Goal: Information Seeking & Learning: Learn about a topic

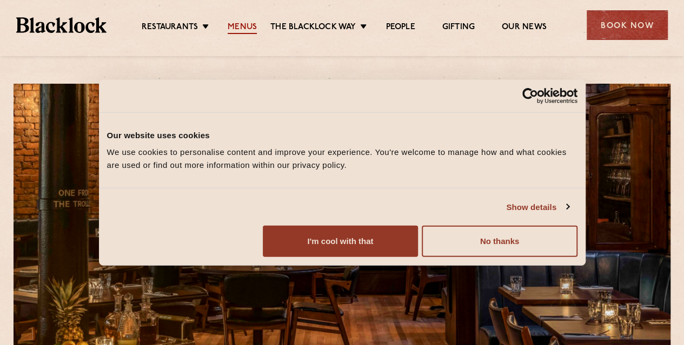
click at [250, 28] on link "Menus" at bounding box center [242, 28] width 29 height 12
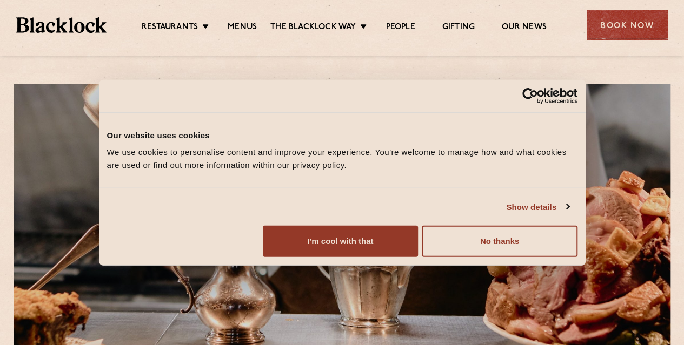
scroll to position [108, 0]
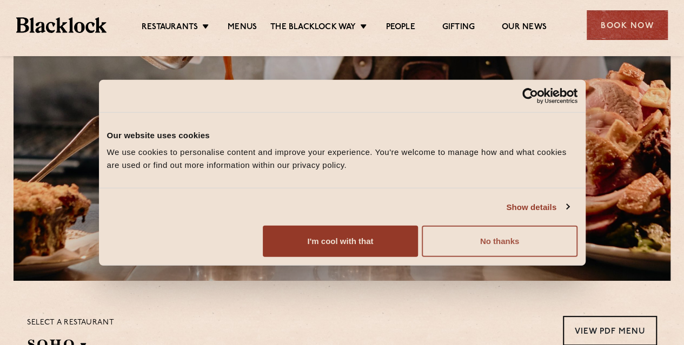
click at [577, 257] on button "No thanks" at bounding box center [499, 241] width 155 height 31
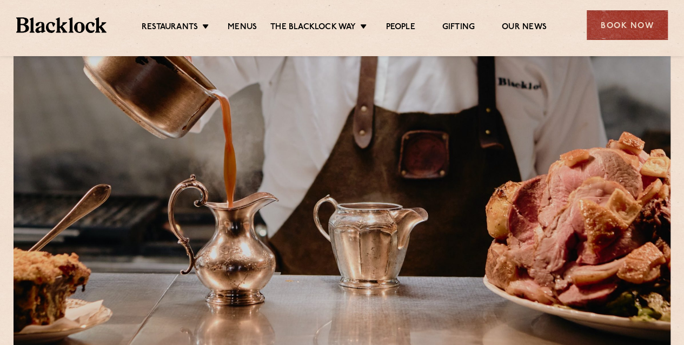
scroll to position [255, 0]
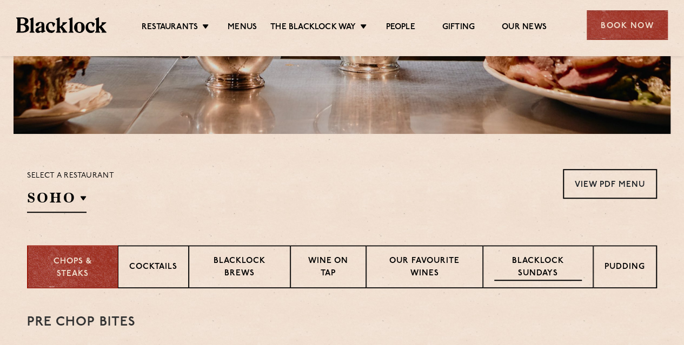
click at [547, 266] on p "Blacklock Sundays" at bounding box center [538, 268] width 88 height 25
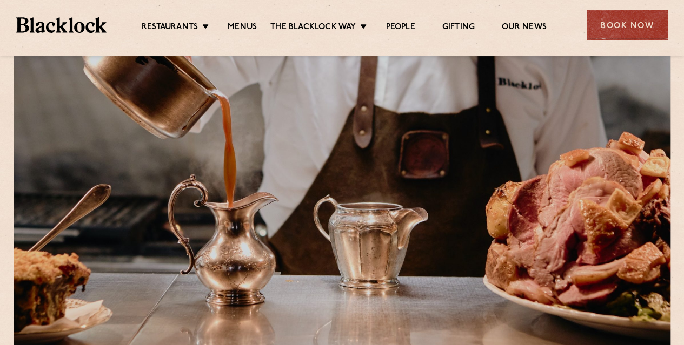
scroll to position [0, 0]
